Goal: Check status: Check status

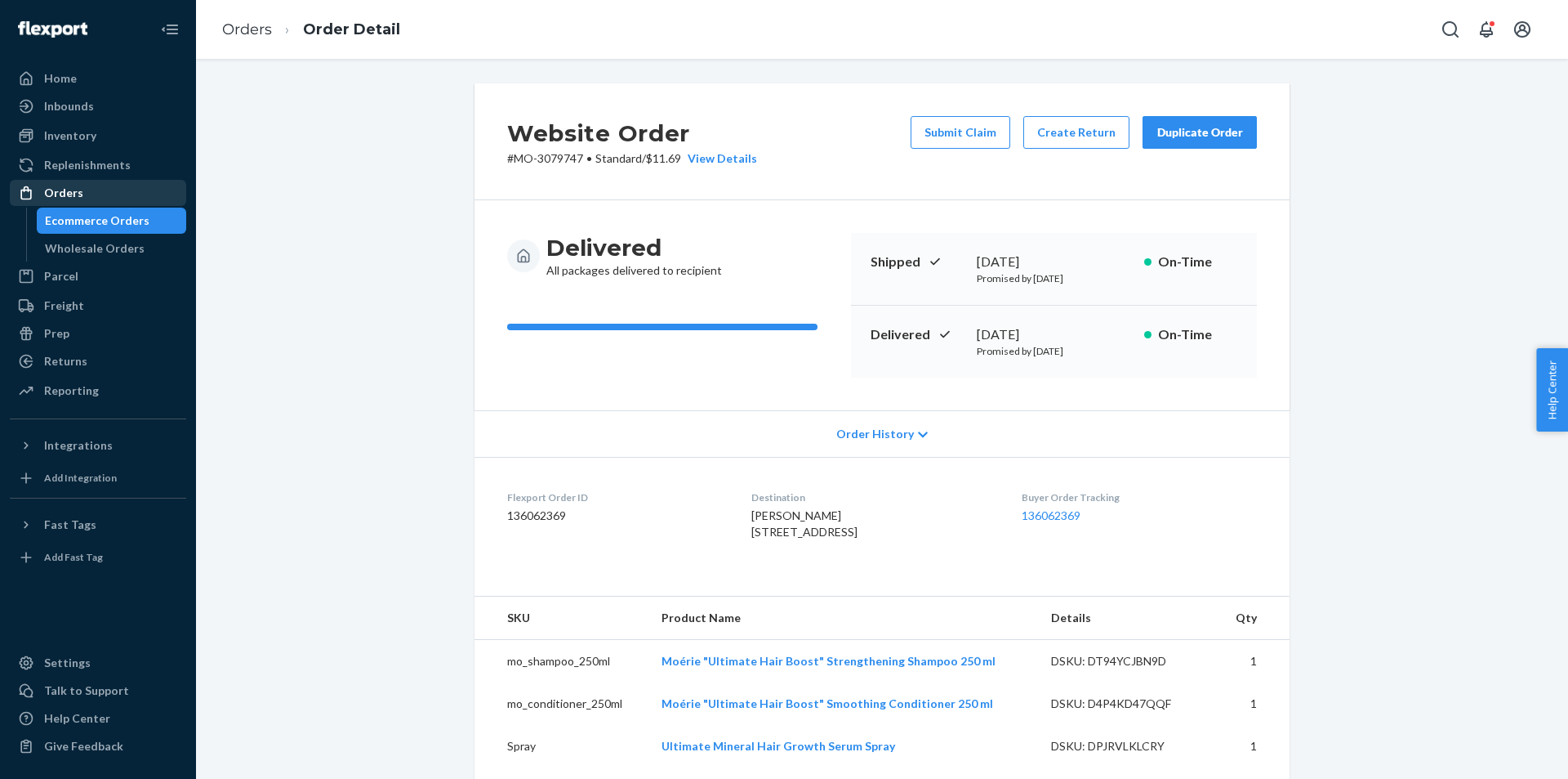
scroll to position [327, 0]
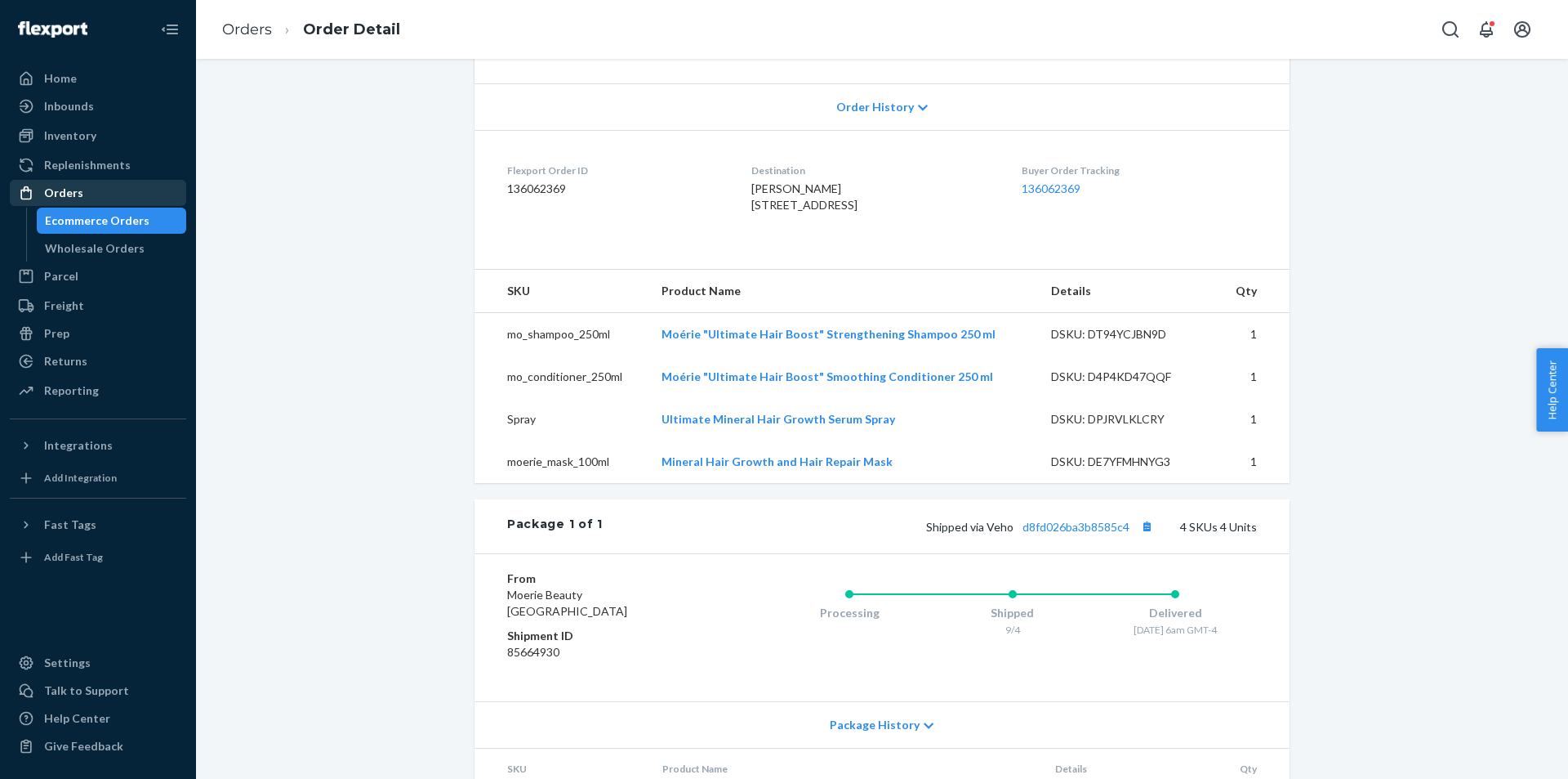
click at [81, 197] on div "Orders" at bounding box center [98, 192] width 173 height 22
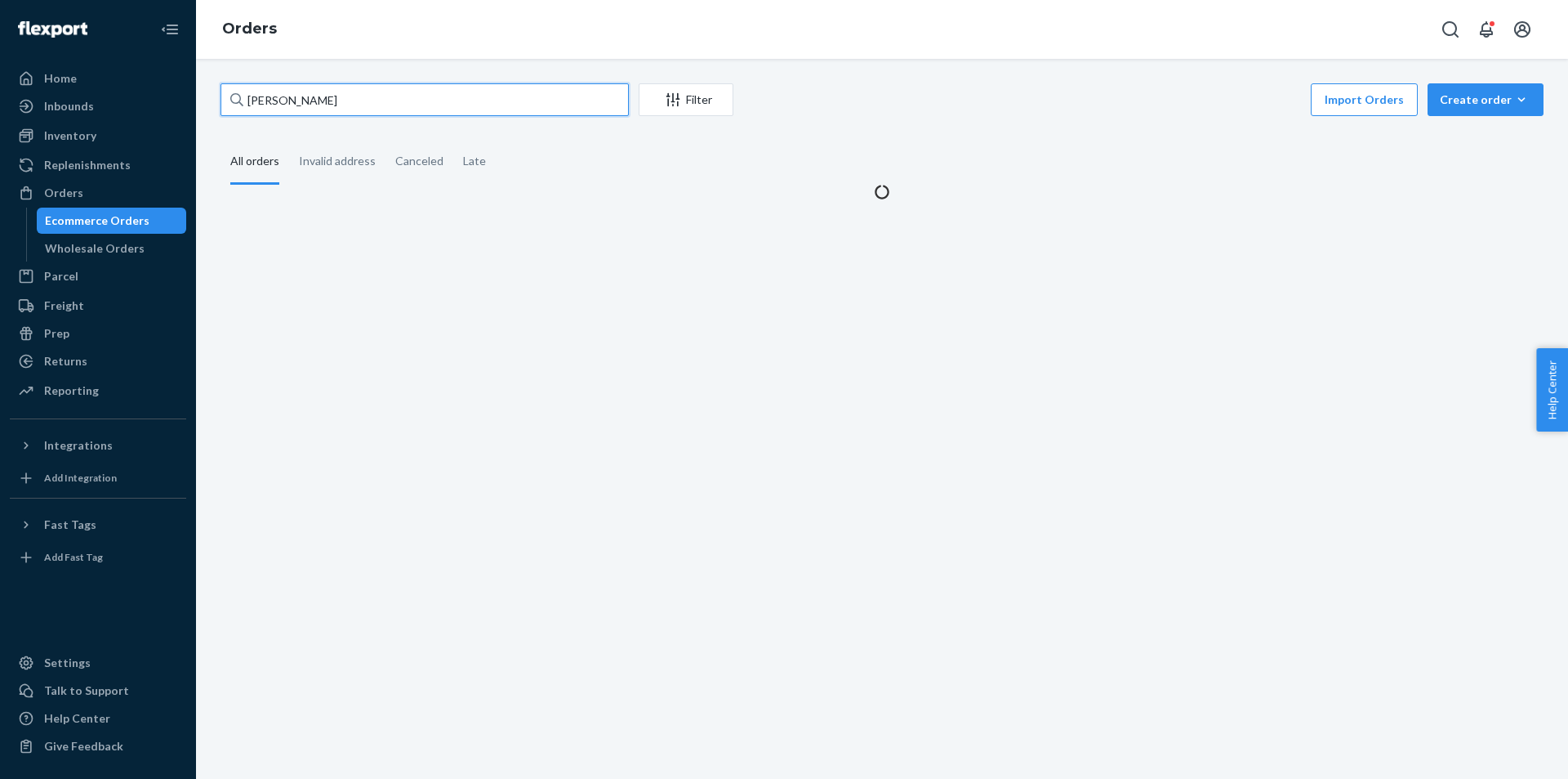
click at [398, 111] on input "[PERSON_NAME]" at bounding box center [424, 99] width 408 height 32
paste input "[PERSON_NAME]"
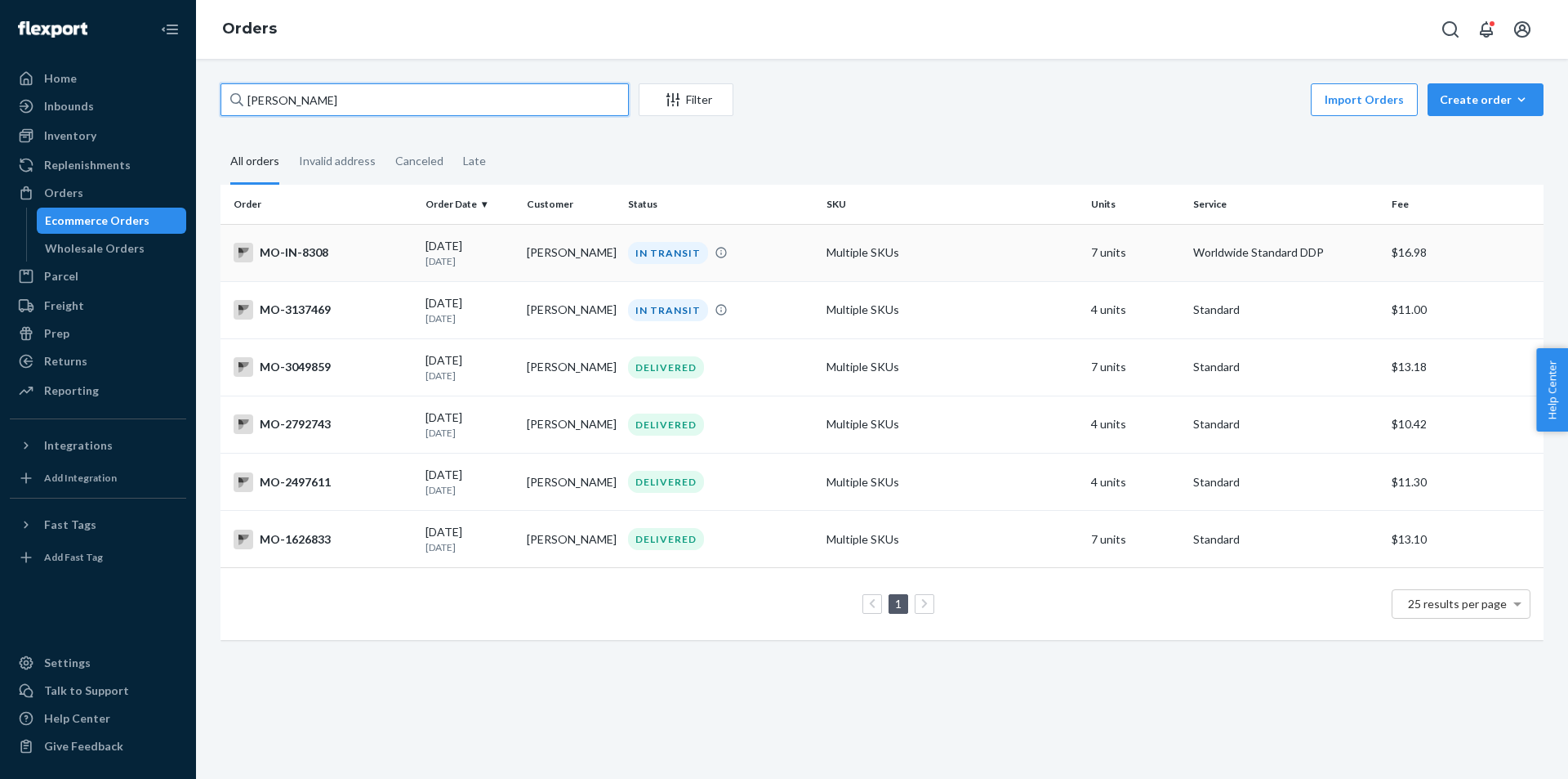
type input "[PERSON_NAME]"
click at [672, 266] on td "IN TRANSIT" at bounding box center [720, 252] width 198 height 58
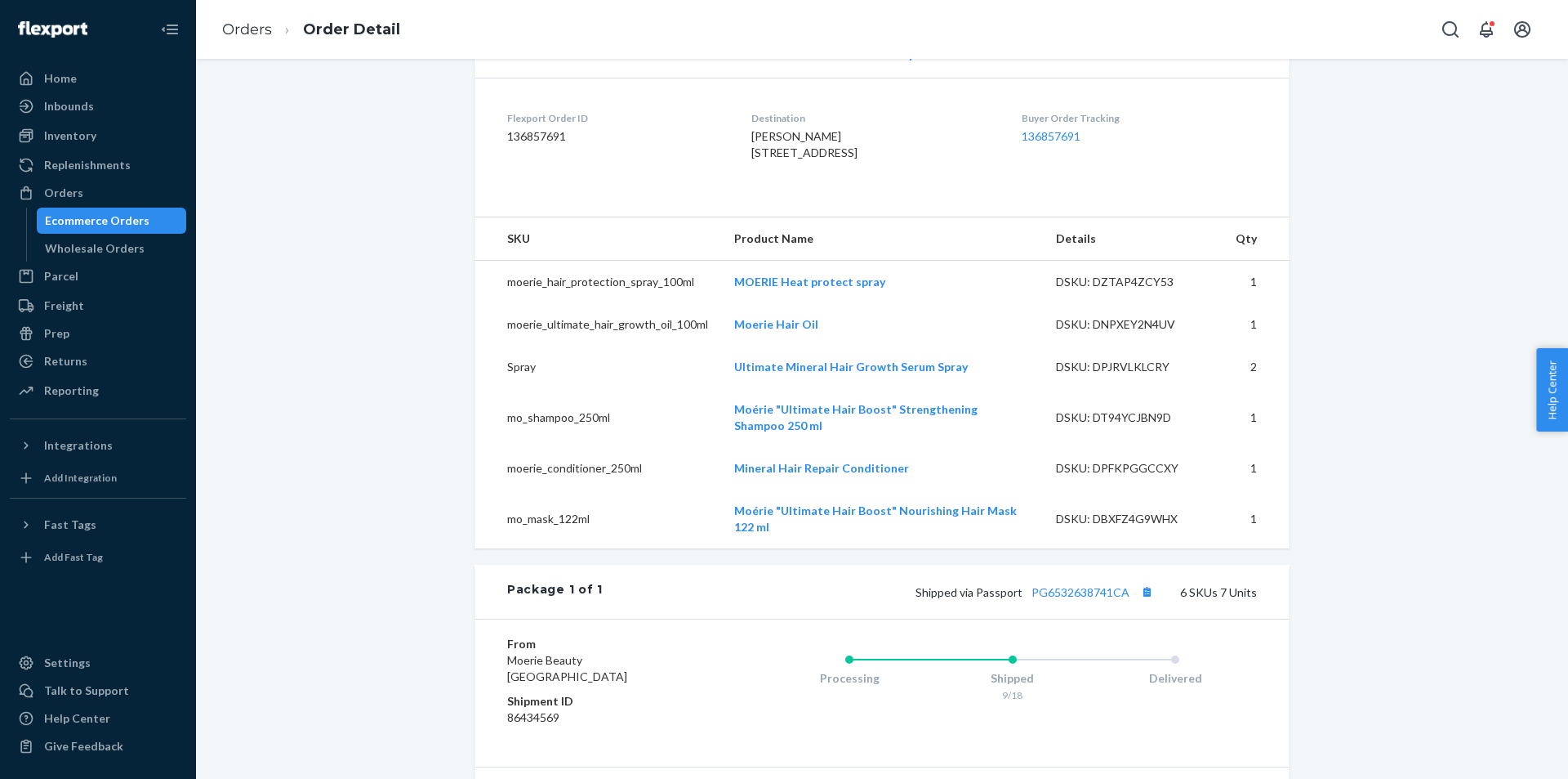
scroll to position [408, 0]
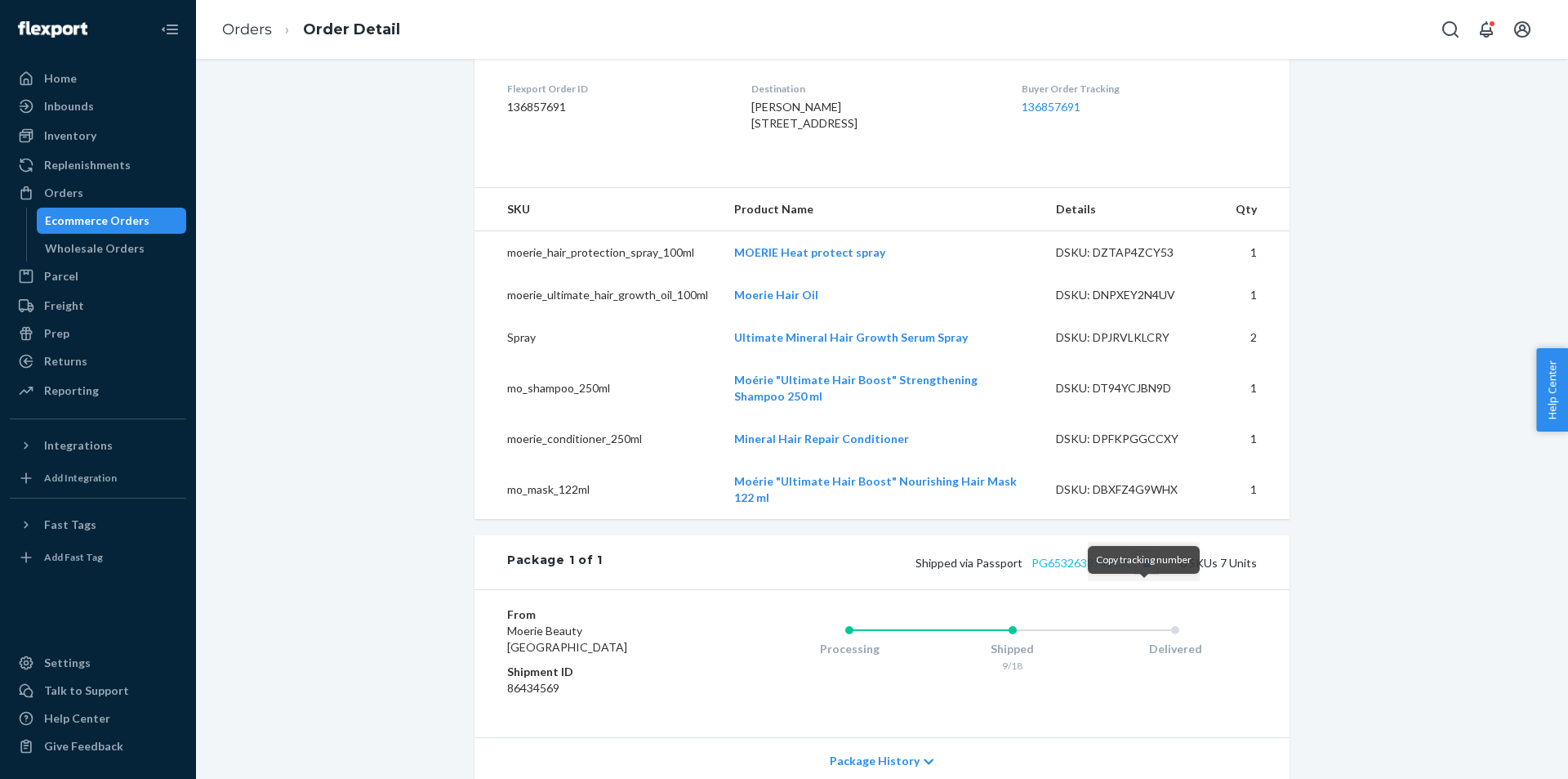
drag, startPoint x: 1141, startPoint y: 589, endPoint x: 1120, endPoint y: 589, distance: 21.0
click at [1141, 573] on button "Copy tracking number" at bounding box center [1146, 562] width 21 height 21
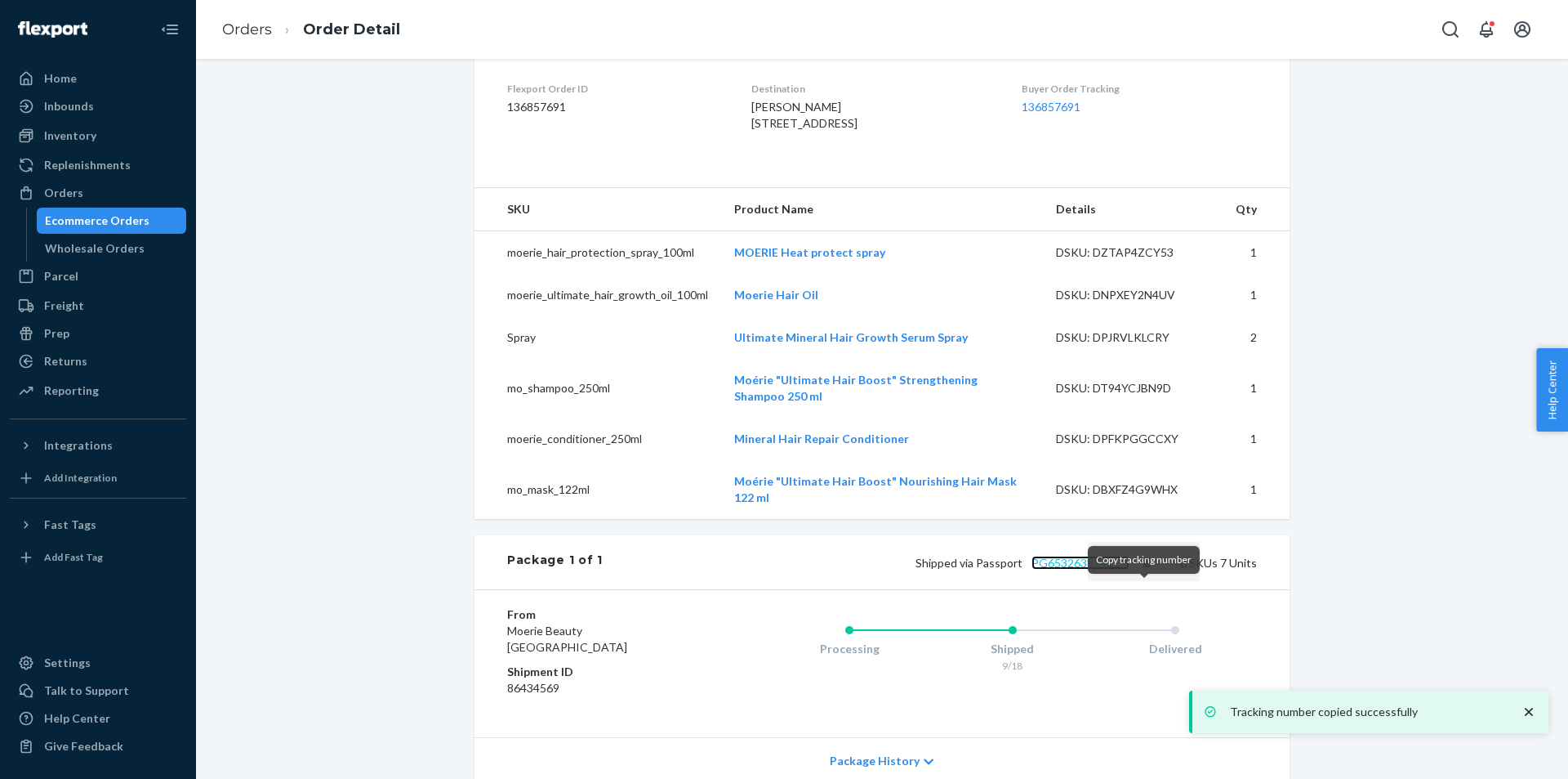
click at [1110, 569] on link "PG6532638741CA" at bounding box center [1080, 562] width 98 height 14
